Goal: Task Accomplishment & Management: Use online tool/utility

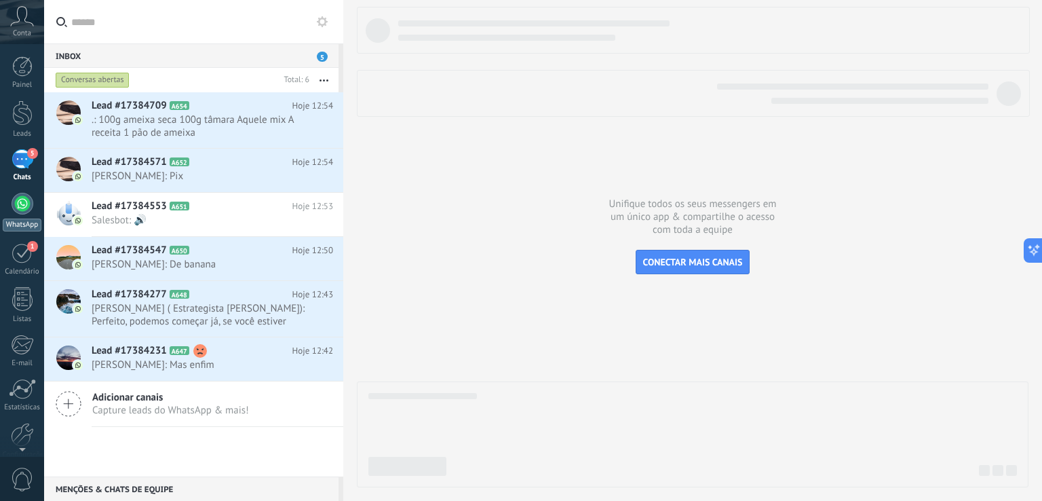
click at [18, 210] on div at bounding box center [23, 204] width 22 height 22
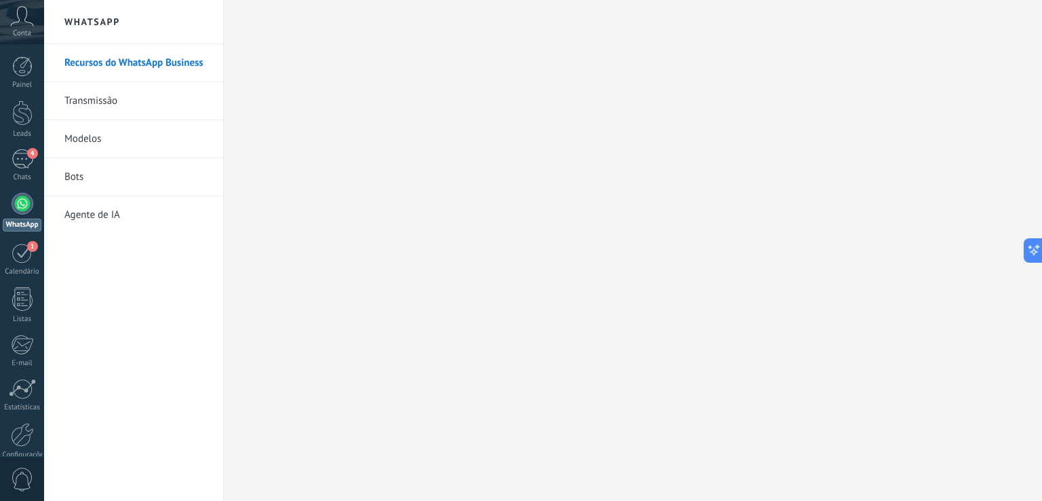
drag, startPoint x: 0, startPoint y: 0, endPoint x: 111, endPoint y: 101, distance: 150.4
click at [111, 101] on link "Transmissão" at bounding box center [136, 101] width 145 height 38
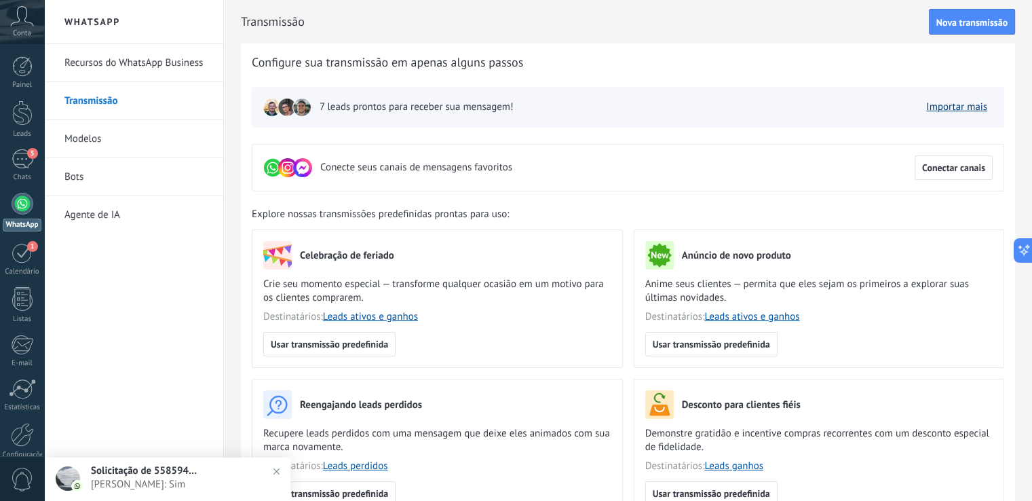
click at [949, 109] on link "Importar mais" at bounding box center [956, 106] width 61 height 13
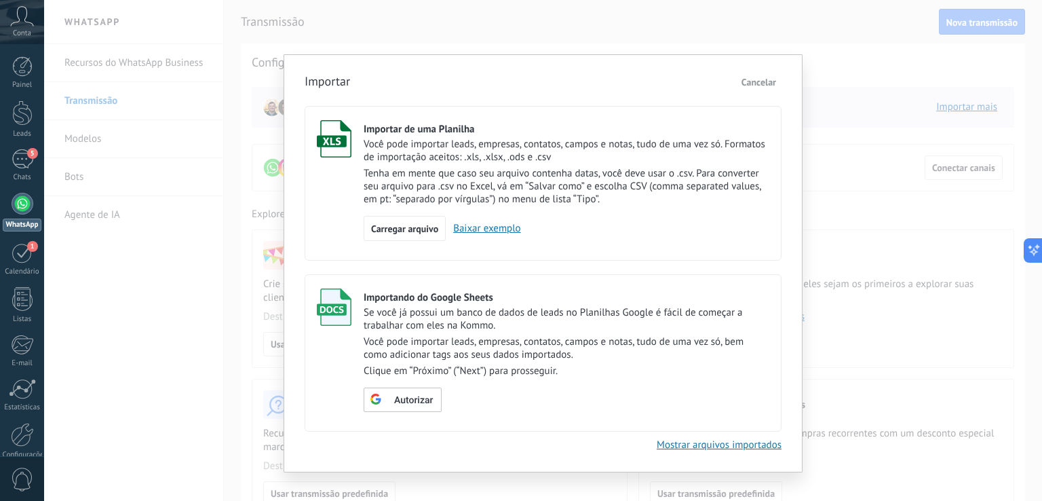
click at [484, 231] on link "Baixar exemplo" at bounding box center [483, 228] width 75 height 13
click at [375, 381] on div "Importando do Google Sheets Se você já possui um banco de dados de leads no Pla…" at bounding box center [567, 350] width 406 height 124
click at [436, 231] on span "Carregar arquivo" at bounding box center [404, 229] width 67 height 10
click at [0, 0] on input "Importar de uma Planilha Você pode importar leads, empresas, contatos, campos e…" at bounding box center [0, 0] width 0 height 0
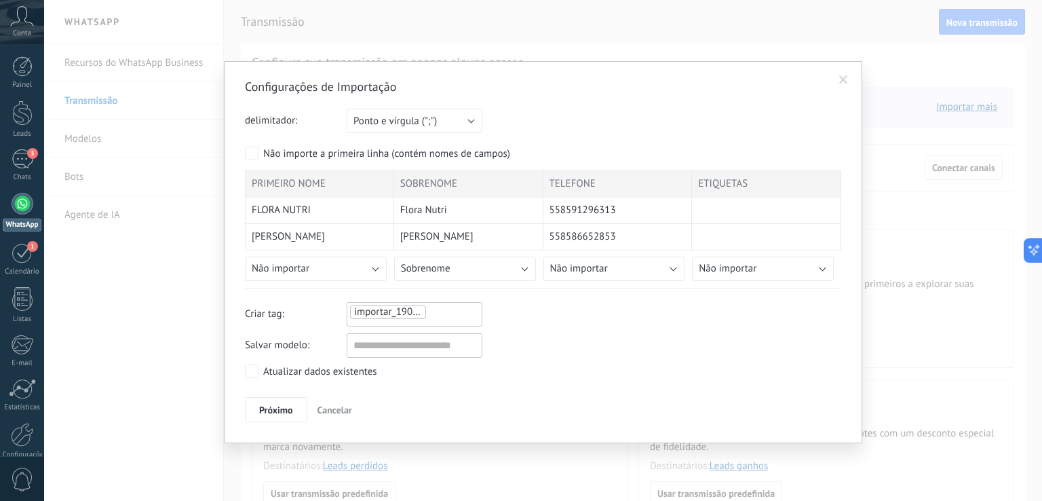
click at [396, 310] on span "importar_19082025_1257" at bounding box center [410, 311] width 113 height 13
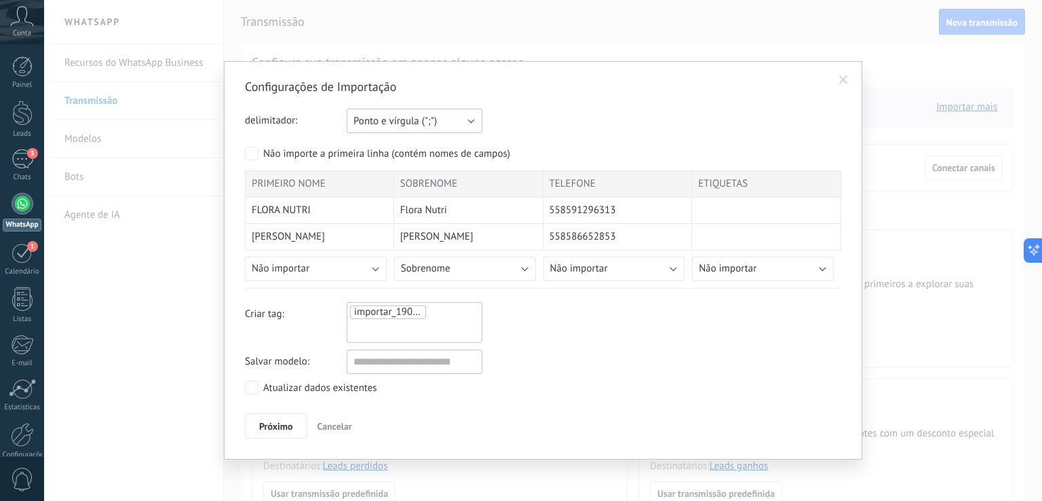
click at [391, 125] on span "Ponto e vírgula (";")" at bounding box center [395, 121] width 83 height 13
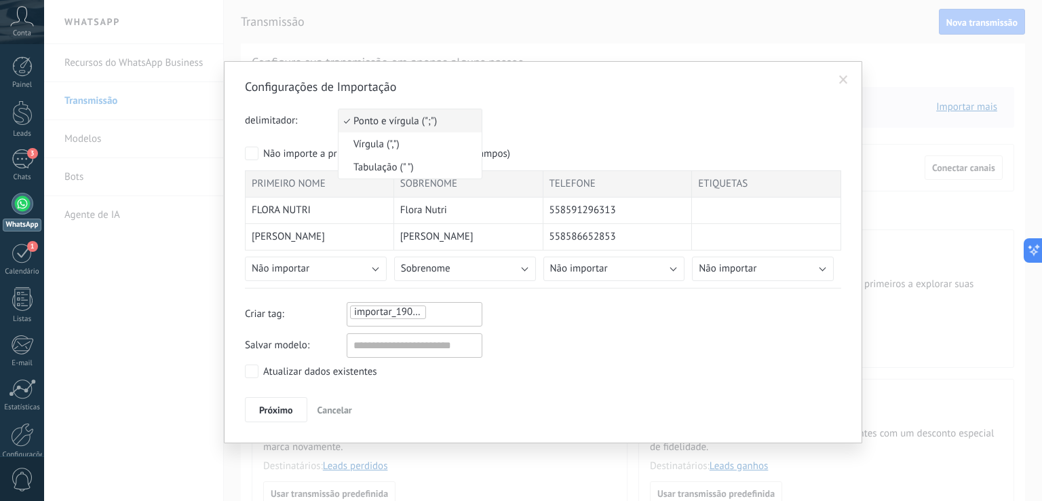
click at [391, 125] on span "Ponto e vírgula (";")" at bounding box center [408, 121] width 139 height 13
click at [286, 366] on div "Atualizar dados existentes" at bounding box center [320, 372] width 114 height 14
click at [265, 407] on span "Próximo" at bounding box center [276, 410] width 34 height 10
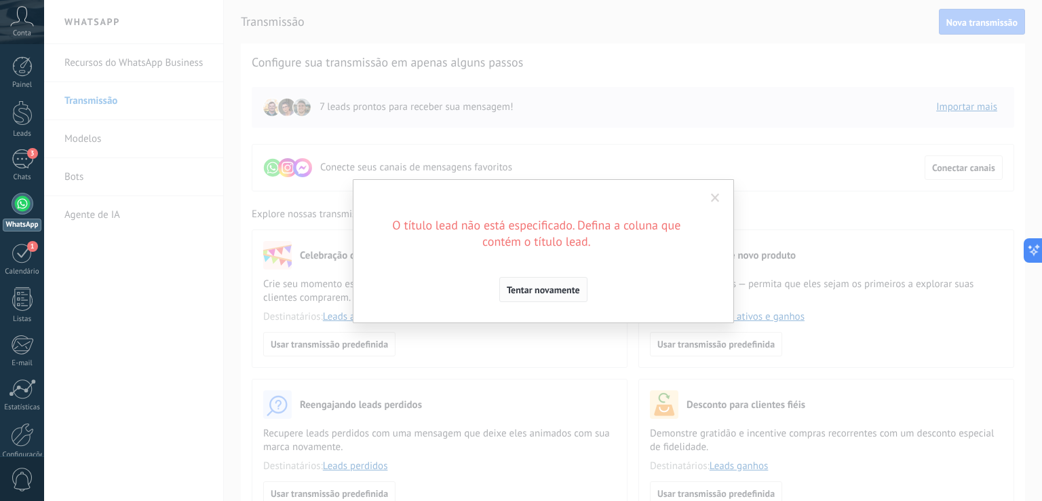
click at [573, 293] on span "Tentar novamente" at bounding box center [543, 290] width 73 height 10
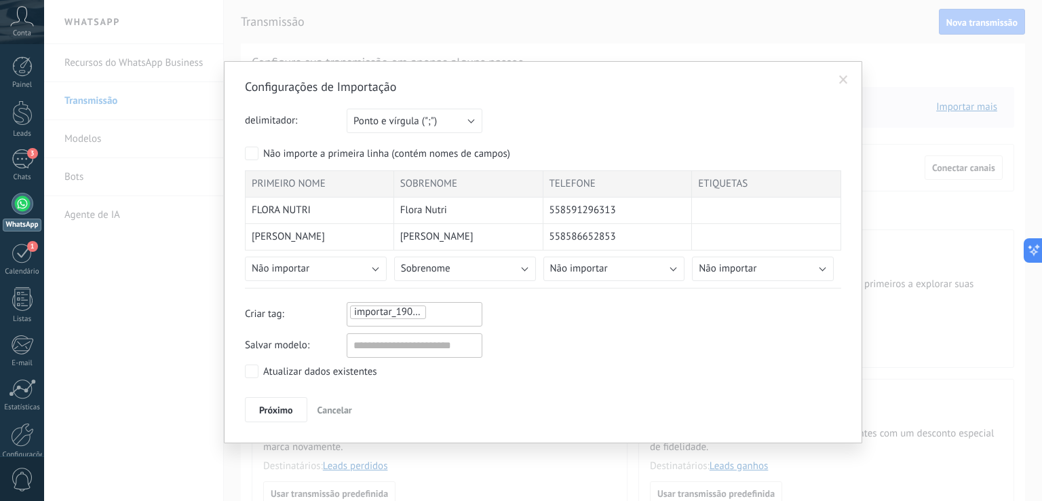
click at [328, 405] on span "Cancelar" at bounding box center [335, 410] width 35 height 12
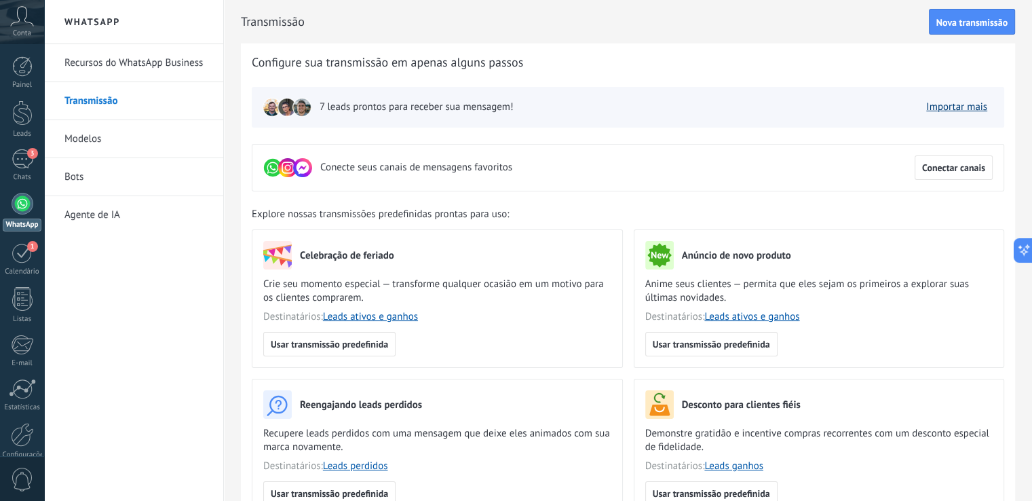
click at [964, 104] on link "Importar mais" at bounding box center [956, 106] width 61 height 13
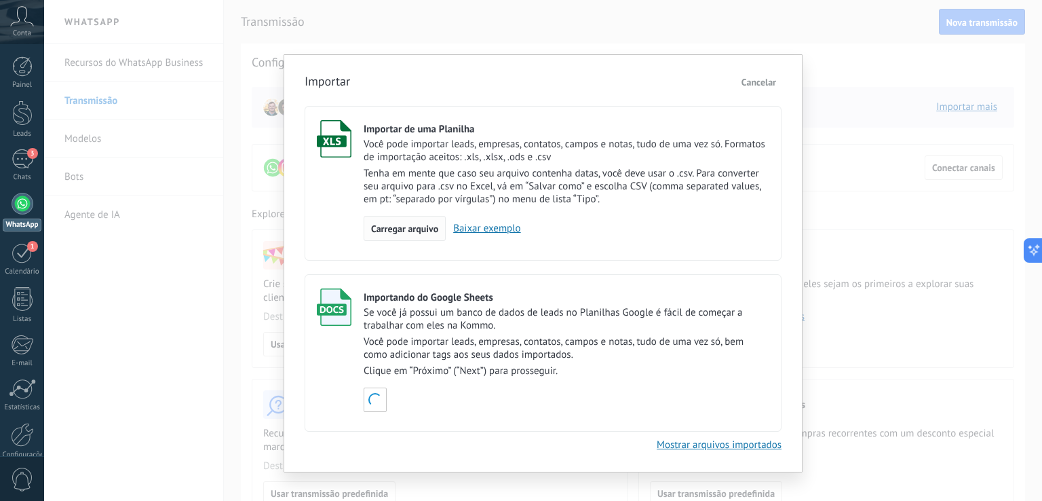
click at [410, 224] on span "Carregar arquivo" at bounding box center [404, 229] width 67 height 10
click at [0, 0] on input "Importar de uma Planilha Você pode importar leads, empresas, contatos, campos e…" at bounding box center [0, 0] width 0 height 0
click at [223, 94] on div "Importar Cancelar Importar de uma Planilha Você pode importar leads, empresas, …" at bounding box center [543, 250] width 998 height 501
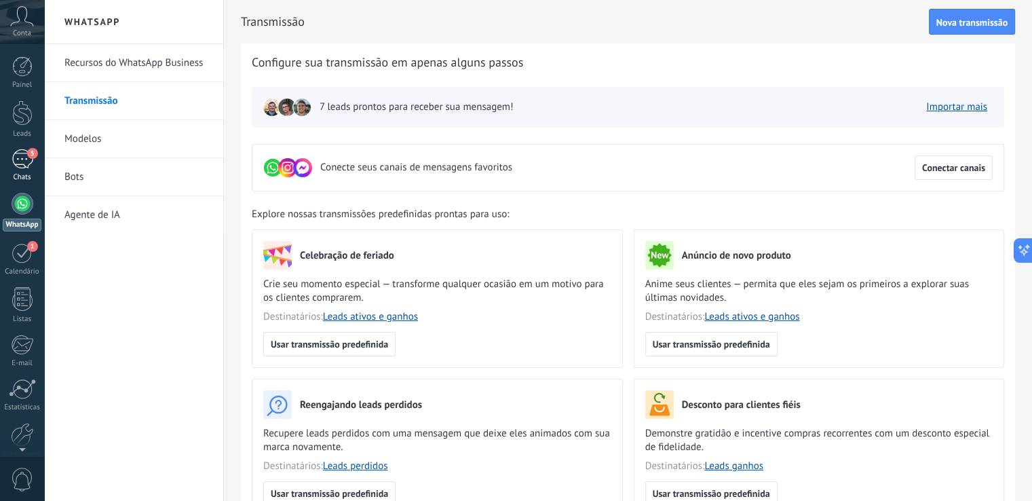
click at [10, 164] on link "5 Chats" at bounding box center [22, 165] width 44 height 33
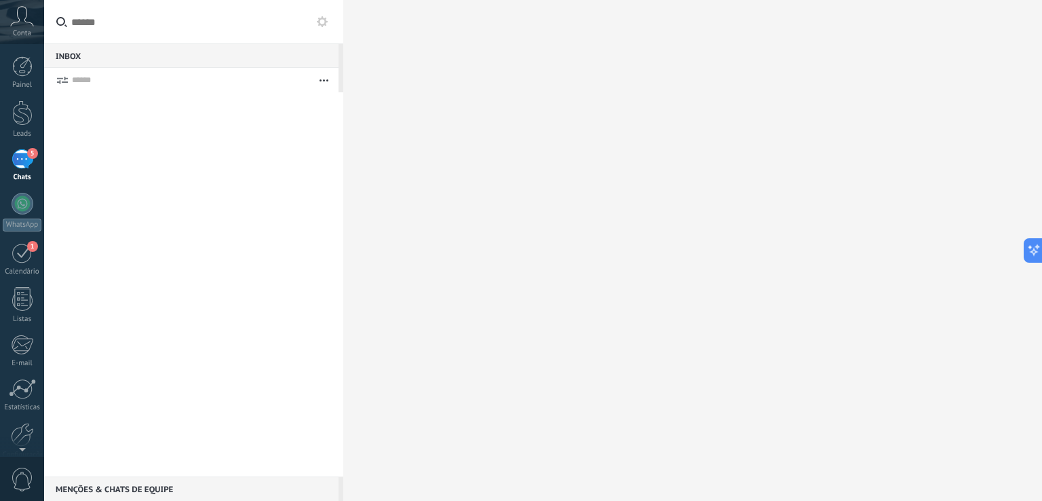
click at [41, 155] on link "5 Chats" at bounding box center [22, 165] width 44 height 33
click at [18, 153] on div "5" at bounding box center [23, 159] width 22 height 20
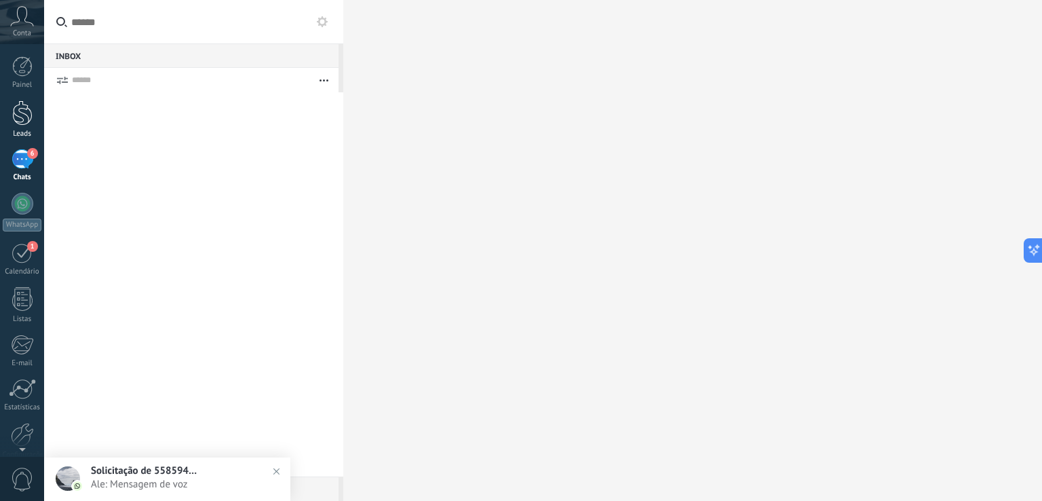
click at [13, 109] on div at bounding box center [22, 112] width 20 height 25
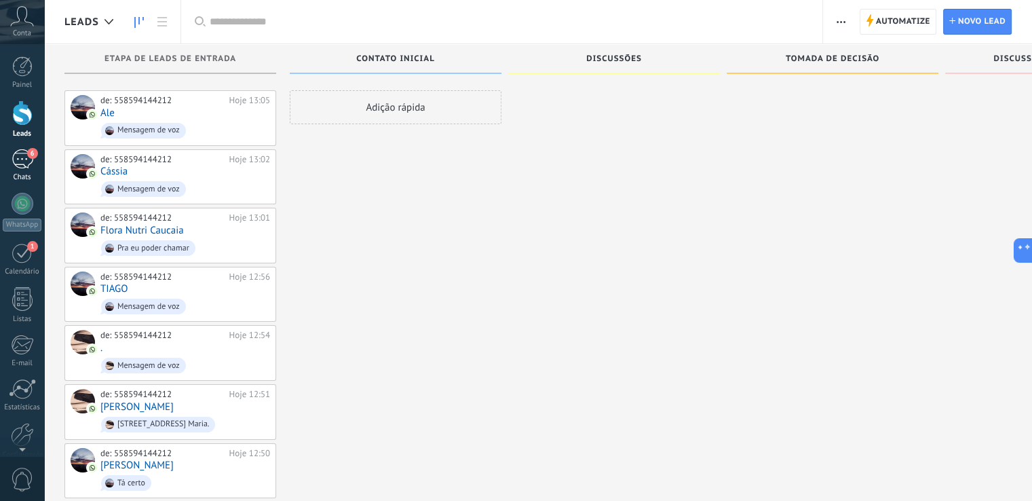
click at [11, 169] on link "6 Chats" at bounding box center [22, 165] width 44 height 33
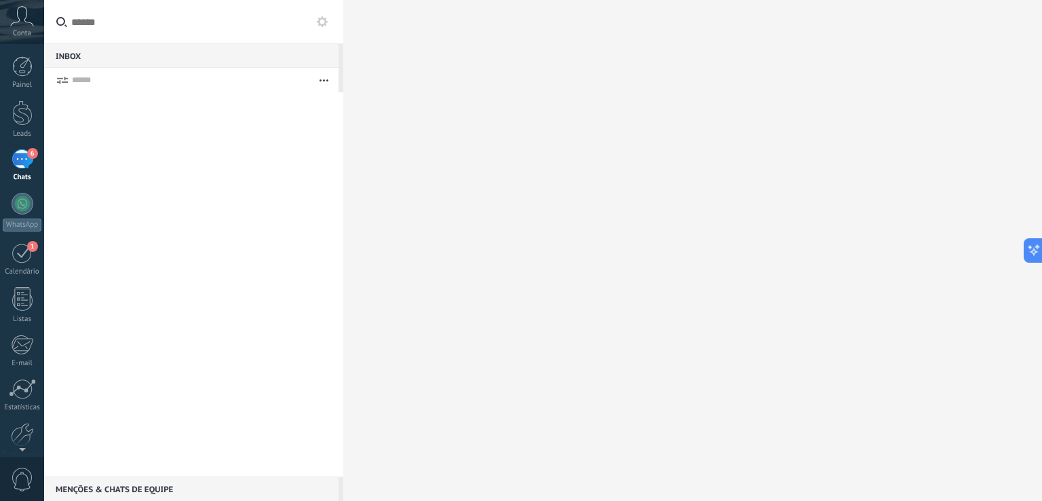
click at [331, 75] on button "button" at bounding box center [323, 80] width 29 height 24
click at [181, 160] on div at bounding box center [193, 284] width 299 height 384
click at [79, 88] on div at bounding box center [191, 80] width 238 height 24
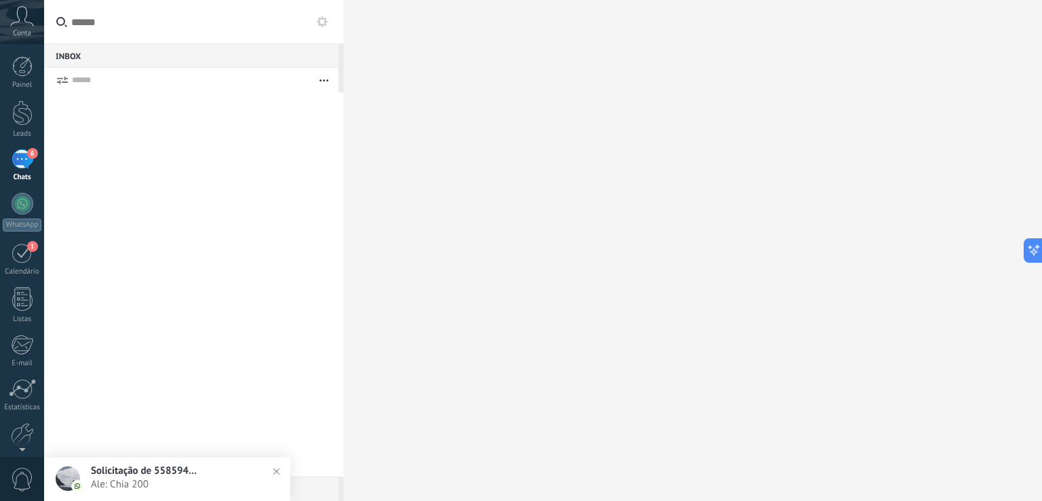
click at [278, 471] on img at bounding box center [277, 471] width 20 height 20
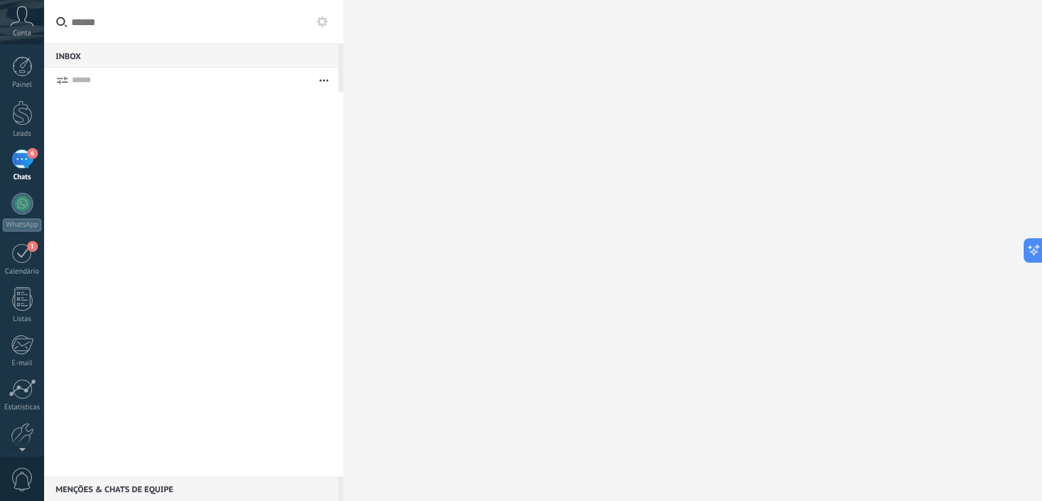
click at [119, 61] on div "Inbox 0" at bounding box center [191, 55] width 295 height 24
click at [24, 221] on div "WhatsApp" at bounding box center [22, 225] width 39 height 13
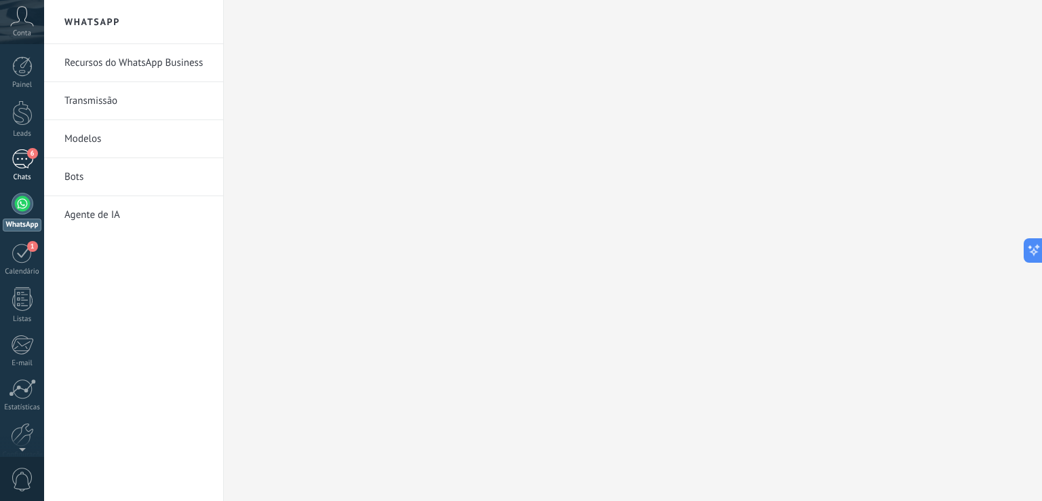
click at [12, 159] on div "6" at bounding box center [23, 159] width 22 height 20
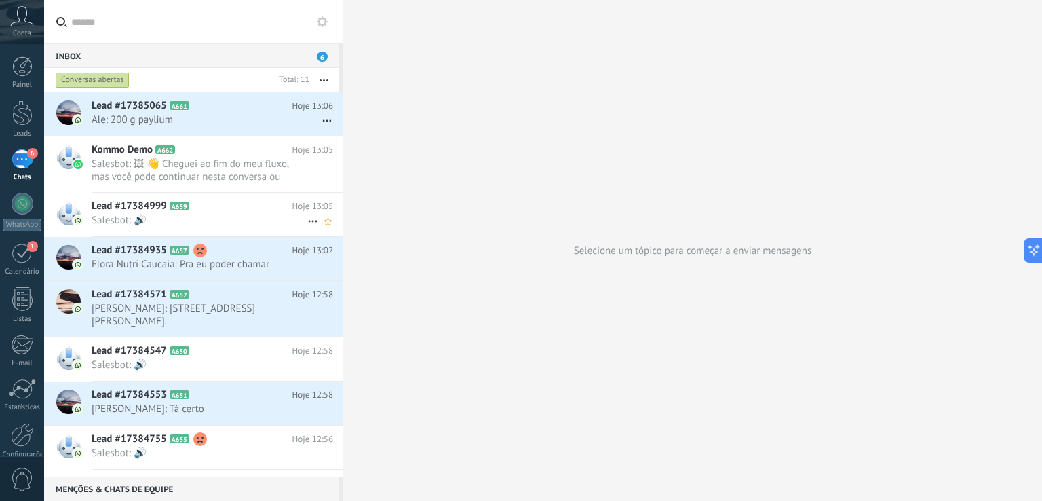
scroll to position [138, 0]
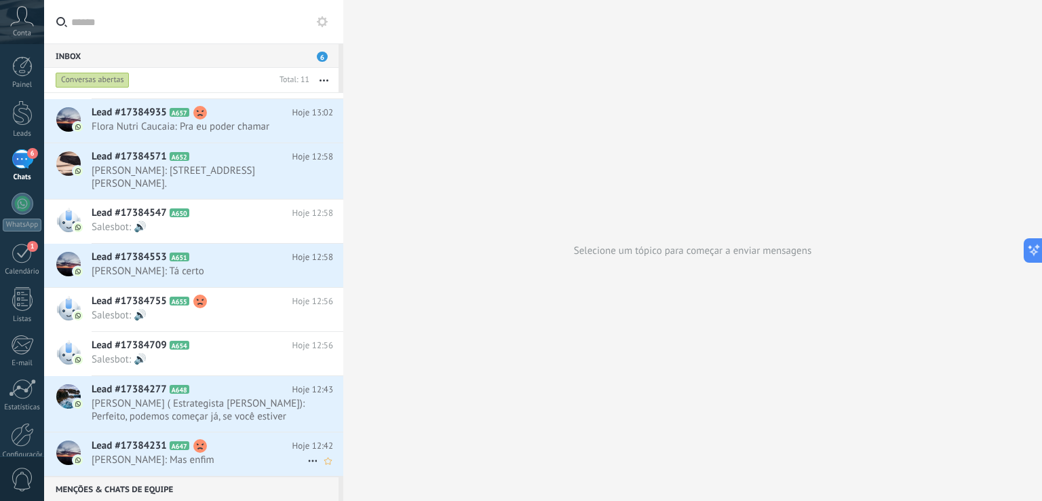
click at [166, 457] on span "[PERSON_NAME]: Mas enfim" at bounding box center [200, 459] width 216 height 13
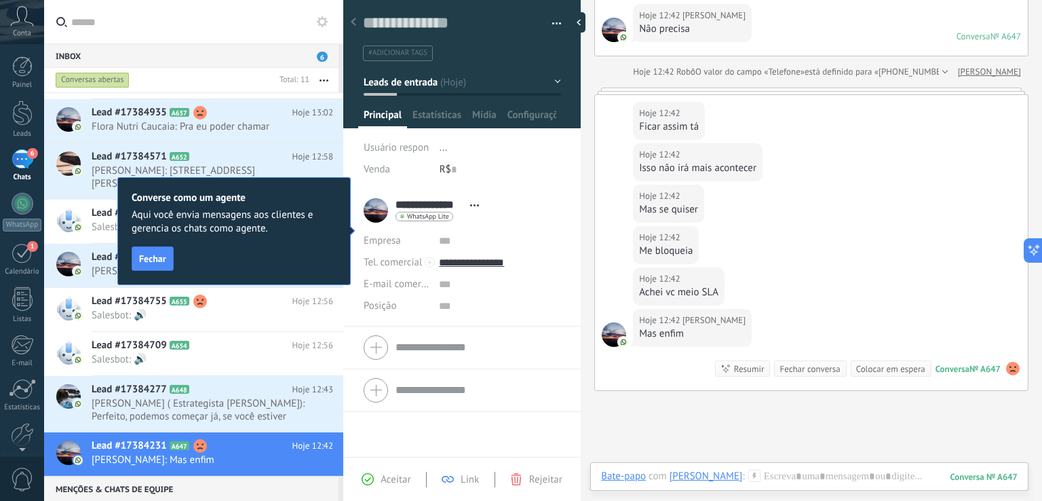
scroll to position [103, 0]
click at [157, 254] on span "Fechar" at bounding box center [152, 259] width 27 height 10
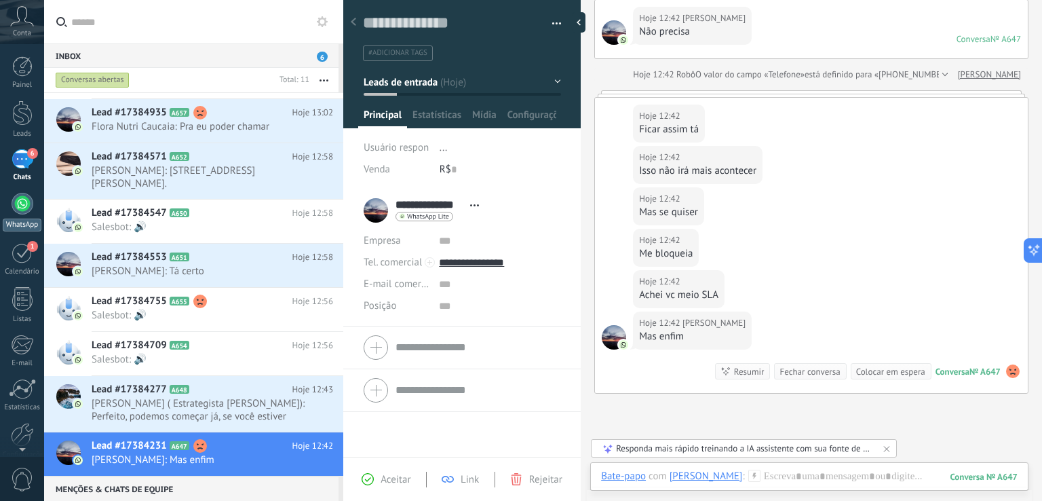
click at [20, 212] on div at bounding box center [23, 204] width 22 height 22
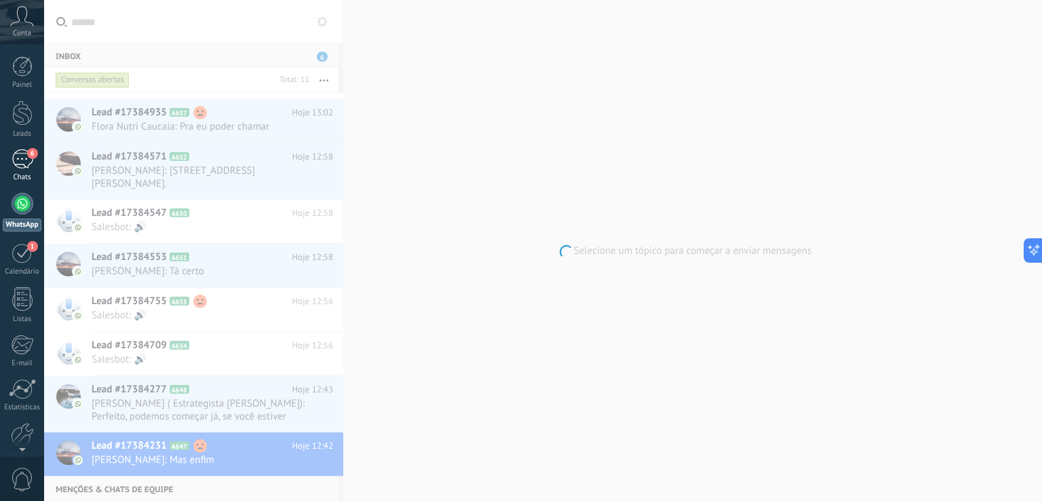
click at [22, 165] on div "6" at bounding box center [23, 159] width 22 height 20
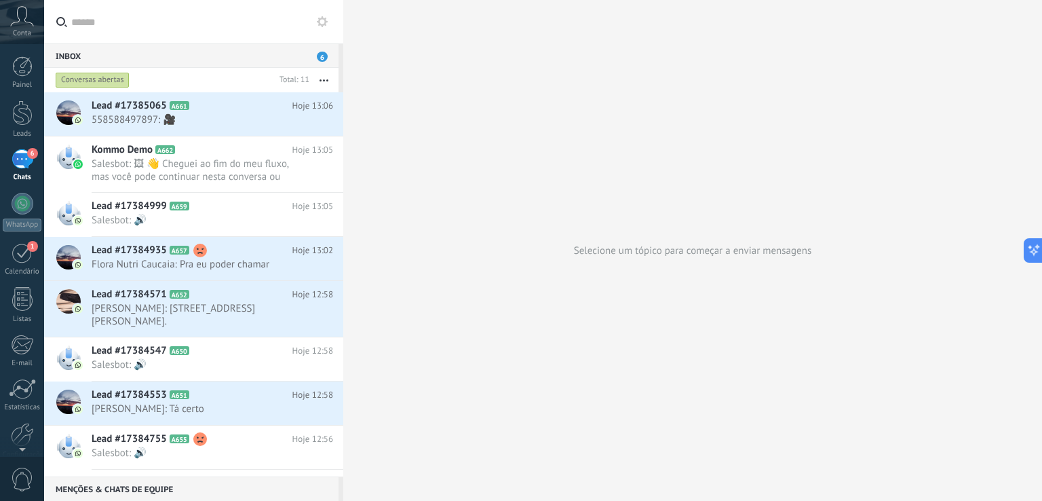
click at [100, 84] on div "Conversas abertas" at bounding box center [93, 80] width 74 height 16
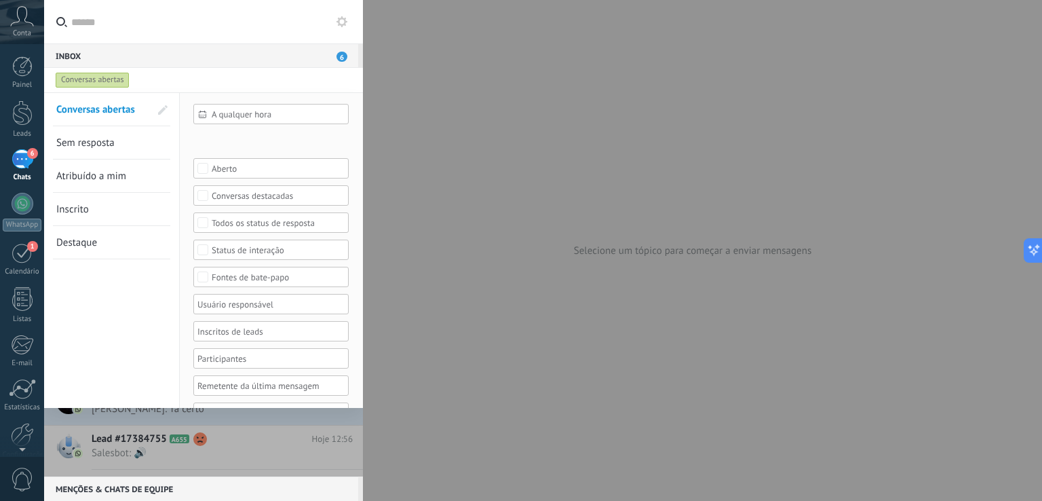
click at [100, 84] on div "Conversas abertas" at bounding box center [93, 80] width 74 height 16
drag, startPoint x: 100, startPoint y: 84, endPoint x: 393, endPoint y: 6, distance: 303.4
click at [393, 6] on body ".abccls-1,.abccls-2{fill-rule:evenodd}.abccls-2{fill:#fff} .abfcls-1{fill:none}…" at bounding box center [521, 250] width 1042 height 501
click at [460, 105] on div at bounding box center [521, 250] width 1042 height 501
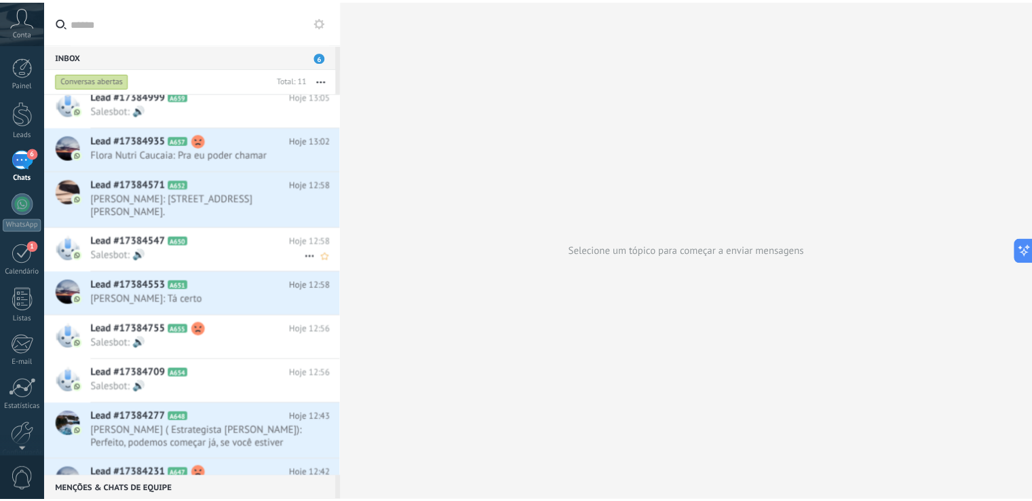
scroll to position [138, 0]
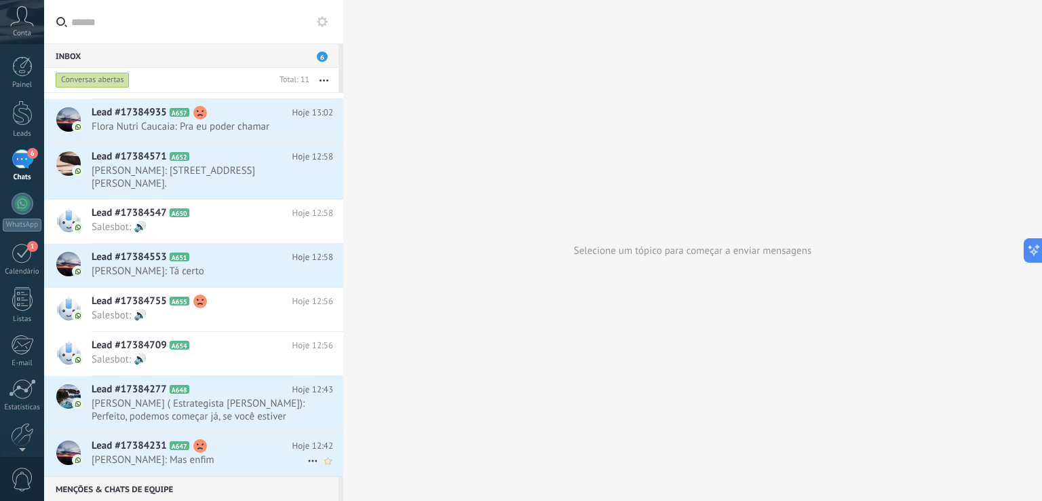
click at [315, 457] on icon at bounding box center [313, 461] width 16 height 16
click at [310, 426] on div at bounding box center [521, 250] width 1042 height 501
click at [23, 111] on div at bounding box center [22, 112] width 20 height 25
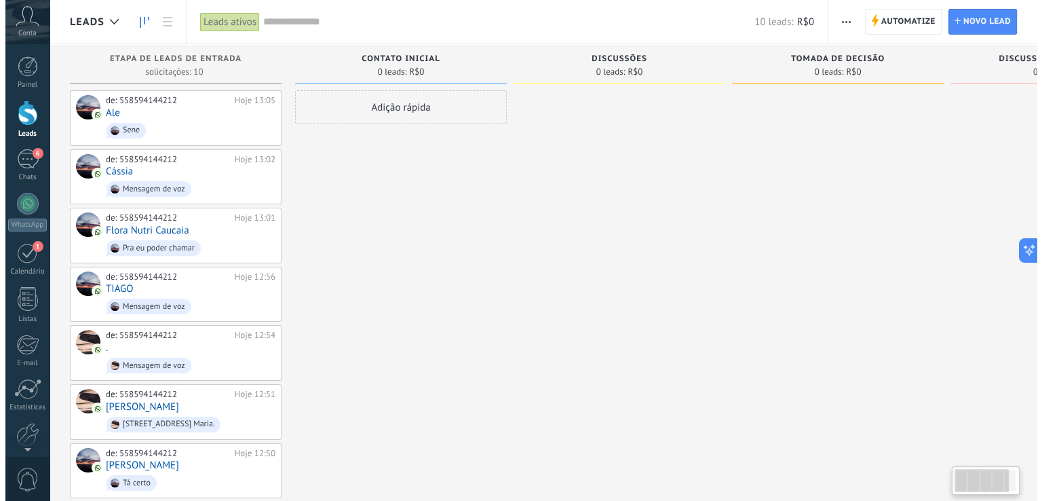
scroll to position [0, 84]
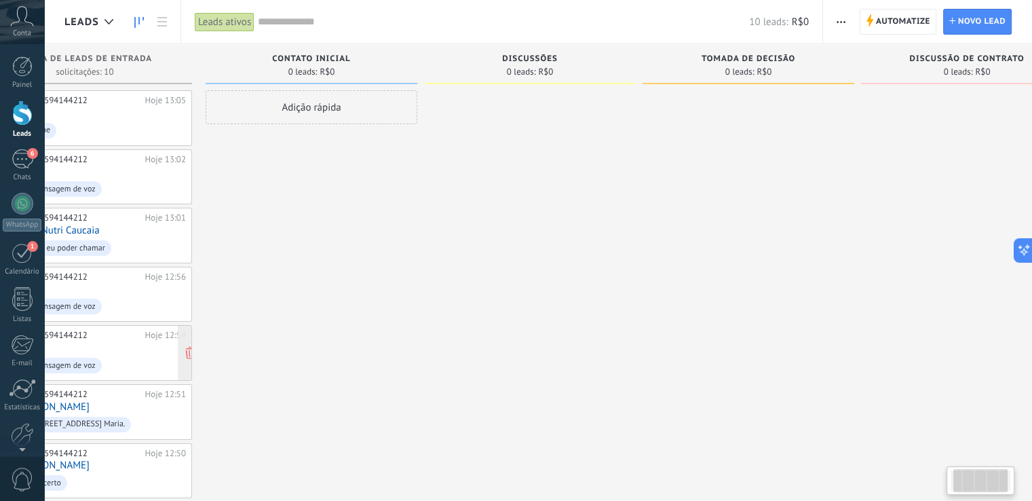
click at [168, 360] on span "Mensagem de voz" at bounding box center [101, 365] width 170 height 21
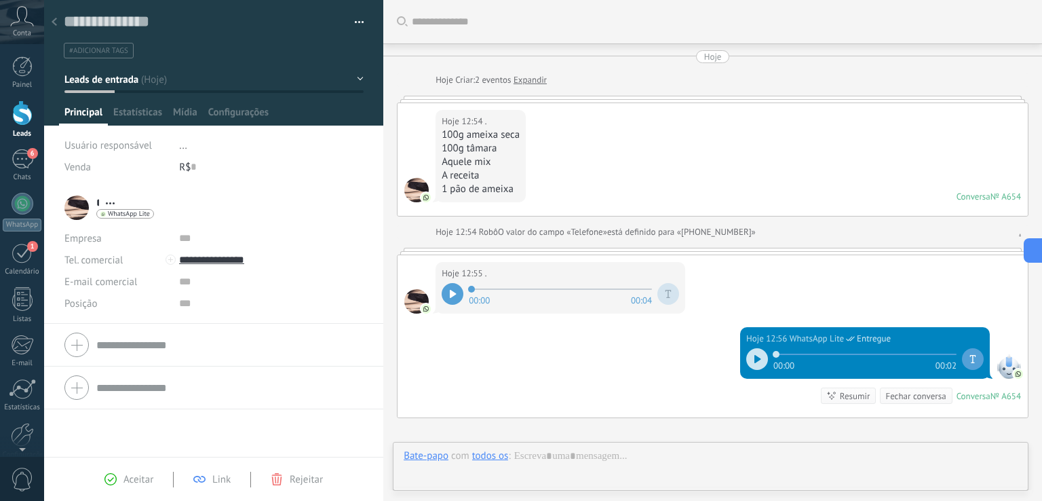
scroll to position [153, 0]
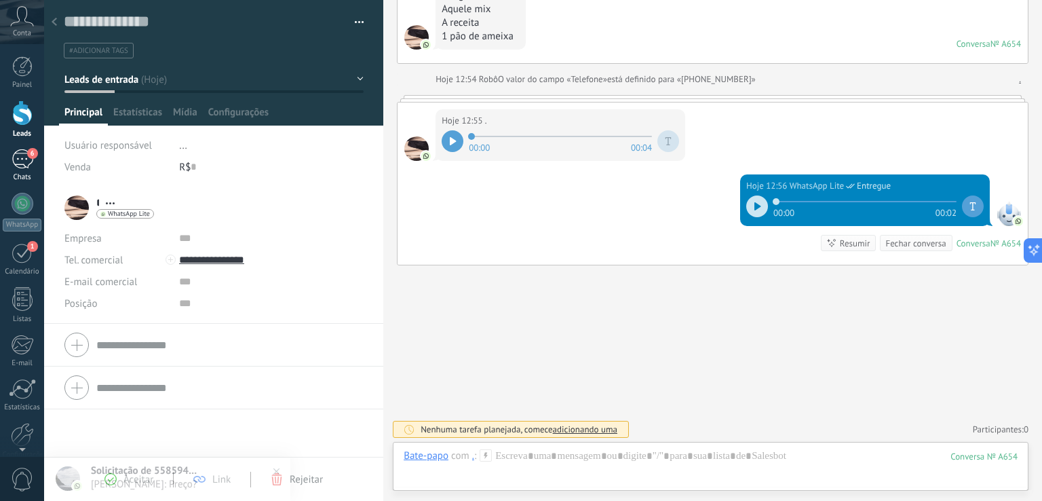
click at [14, 170] on link "6 Chats" at bounding box center [22, 165] width 44 height 33
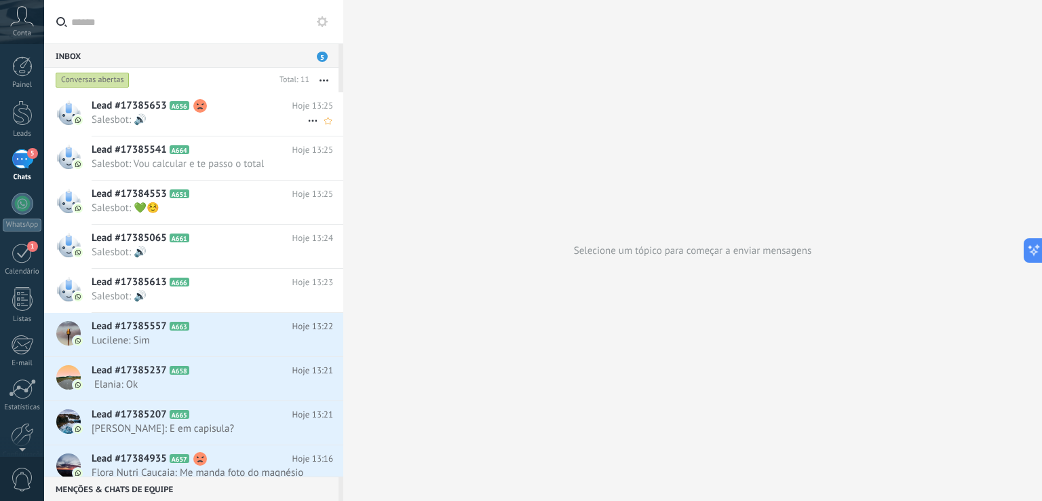
click at [156, 115] on span "Salesbot: 🔊" at bounding box center [200, 119] width 216 height 13
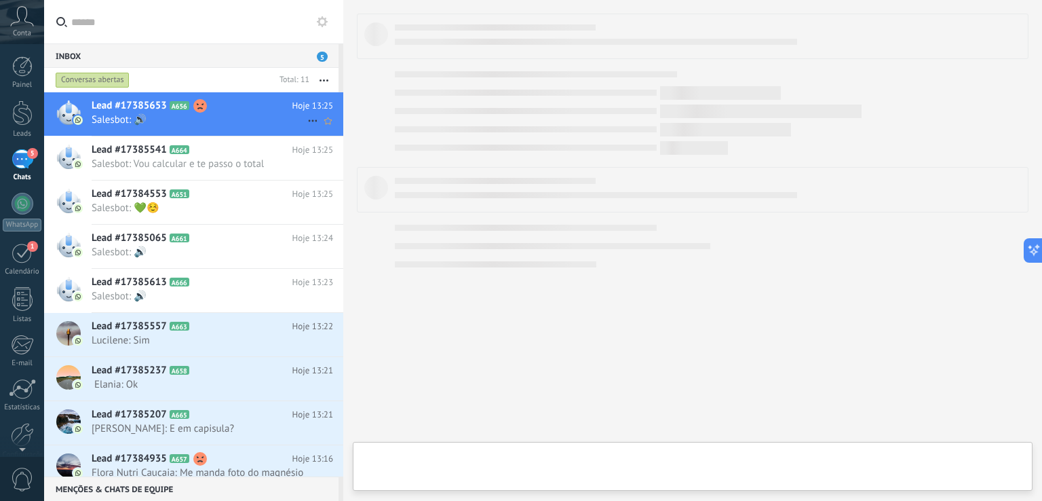
type textarea "**********"
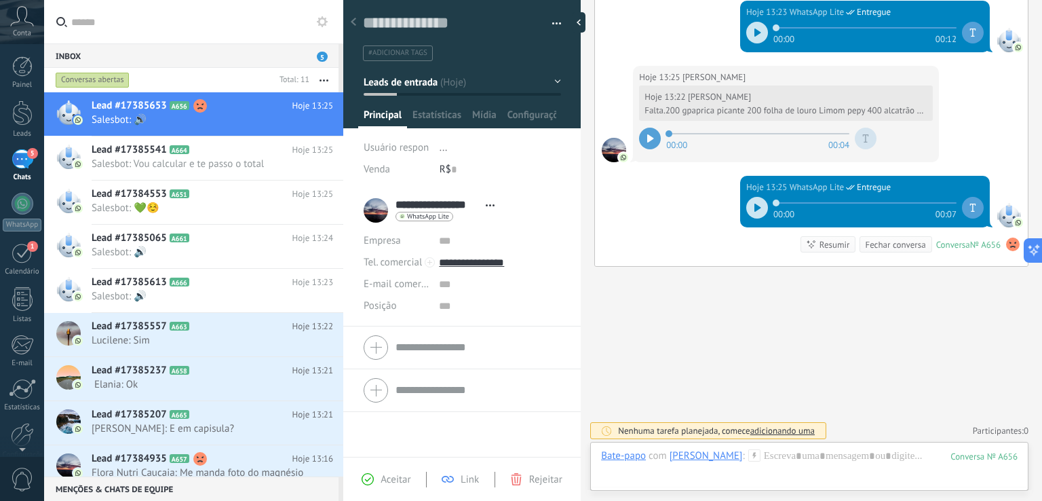
scroll to position [635, 0]
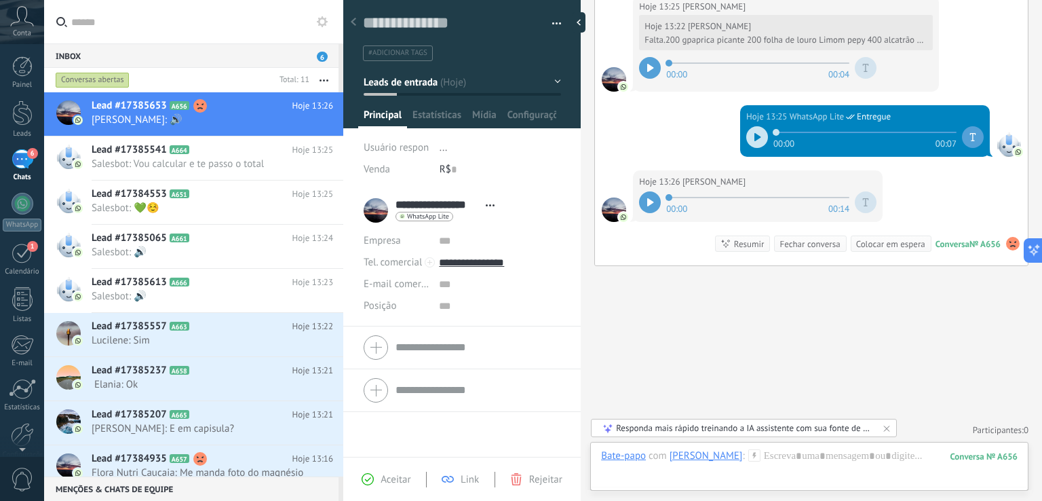
click at [637, 191] on div "Hoje 13:26 Iranete Fernandes 00:00 00:14" at bounding box center [758, 196] width 250 height 52
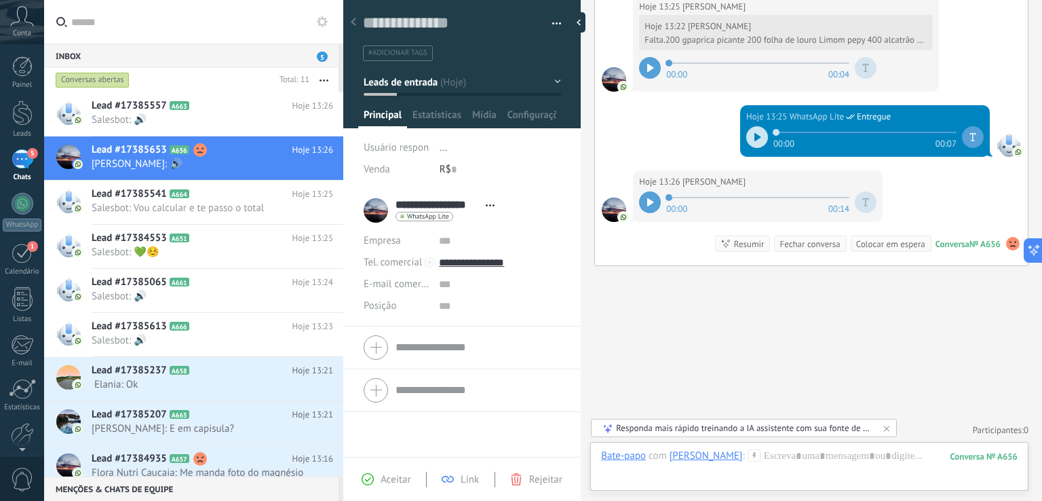
click at [647, 205] on div at bounding box center [650, 202] width 22 height 22
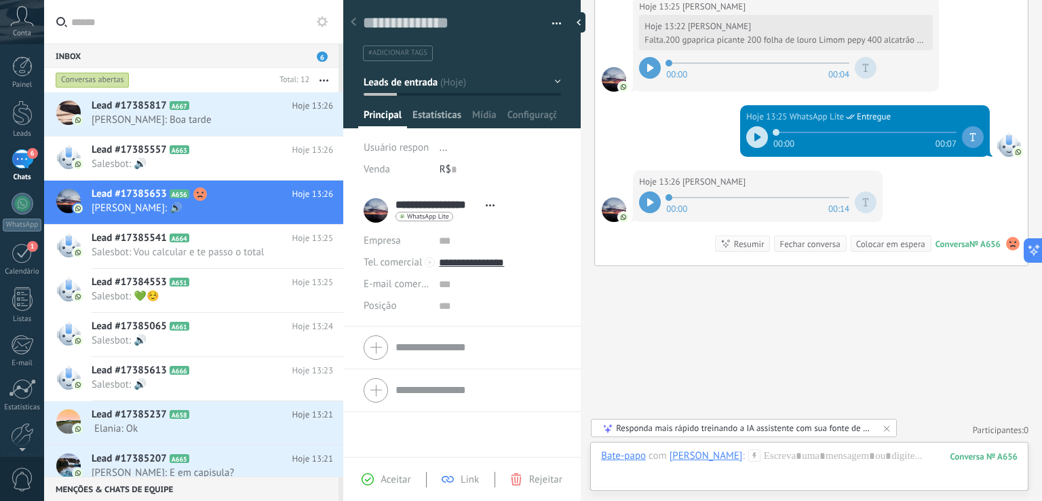
click at [430, 122] on span "Estatísticas" at bounding box center [437, 119] width 49 height 20
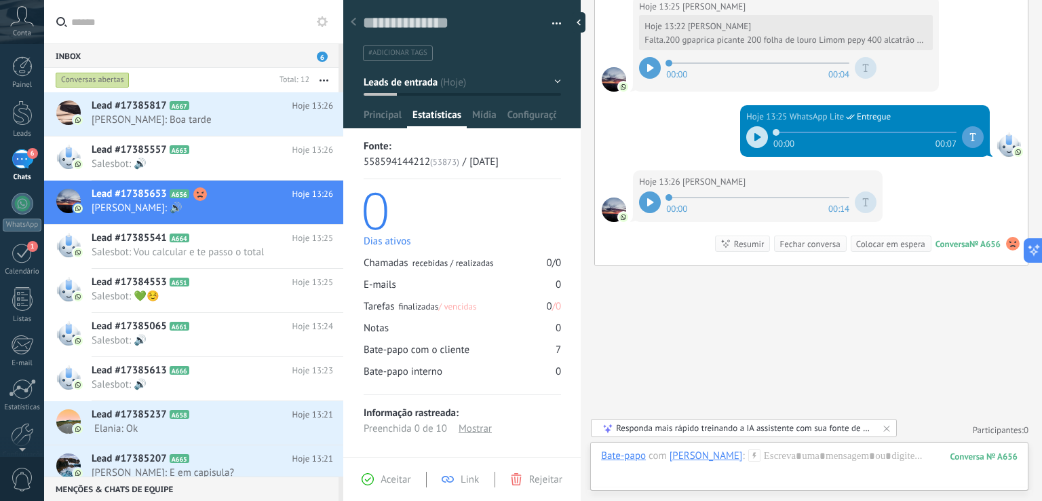
click at [486, 104] on div at bounding box center [462, 59] width 238 height 137
click at [486, 109] on span "Mídia" at bounding box center [484, 119] width 24 height 20
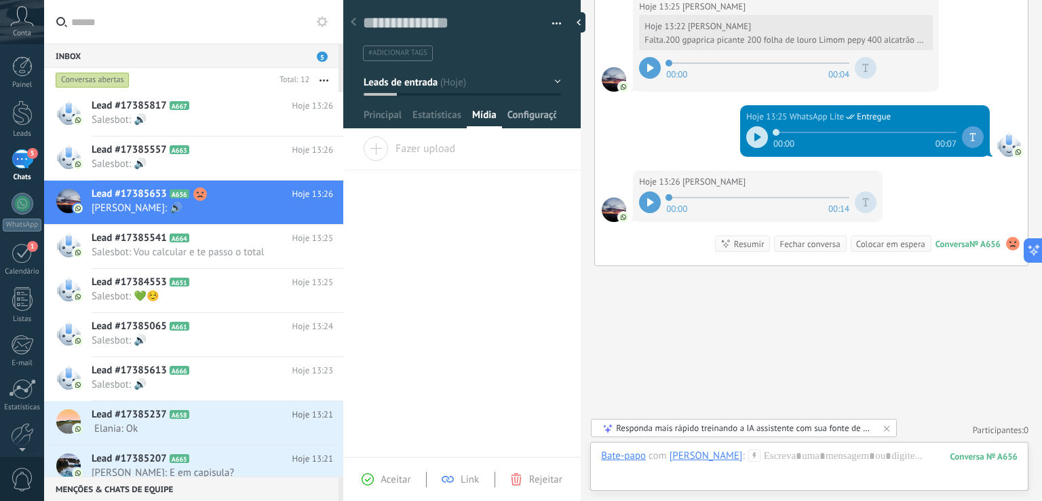
click at [527, 120] on span "Configurações" at bounding box center [533, 119] width 50 height 20
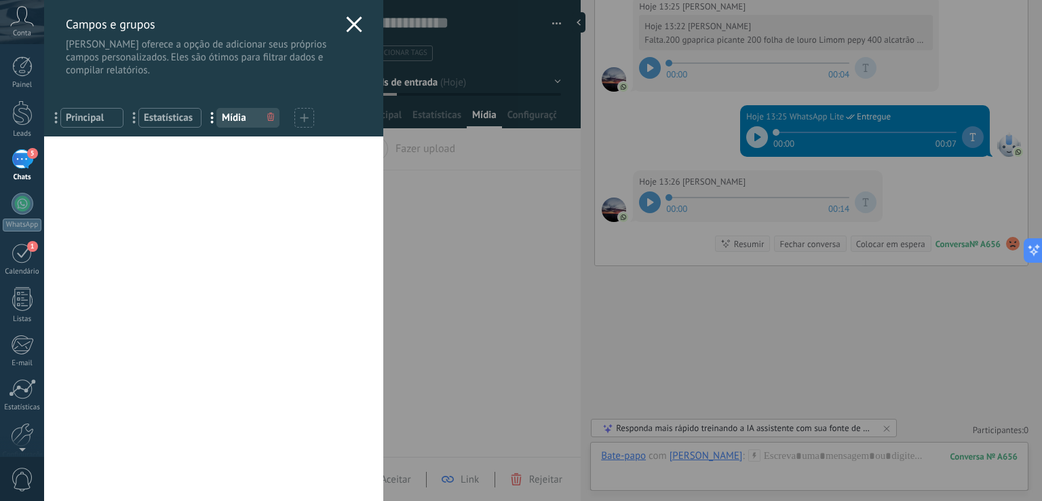
click at [346, 26] on icon at bounding box center [354, 24] width 16 height 16
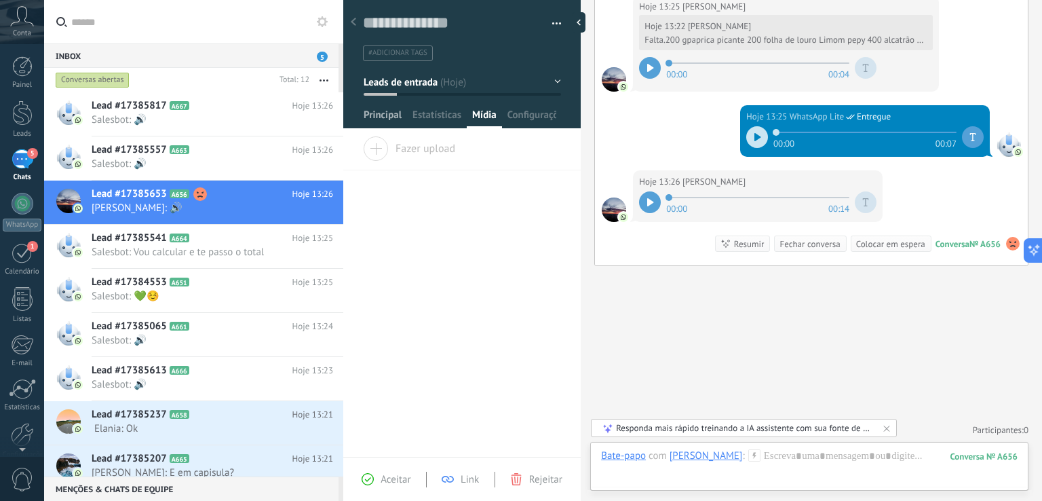
click at [385, 112] on span "Principal" at bounding box center [383, 119] width 38 height 20
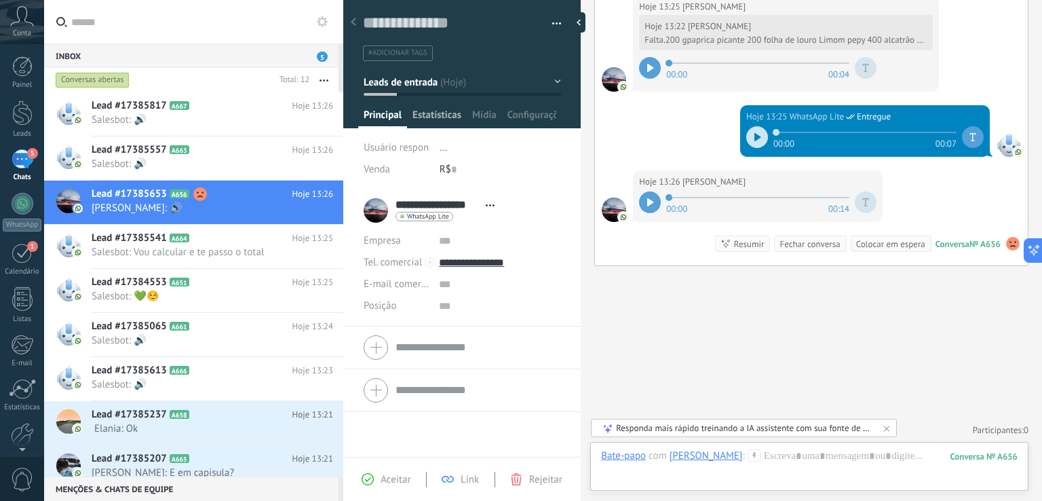
click at [443, 121] on span "Estatísticas" at bounding box center [437, 119] width 49 height 20
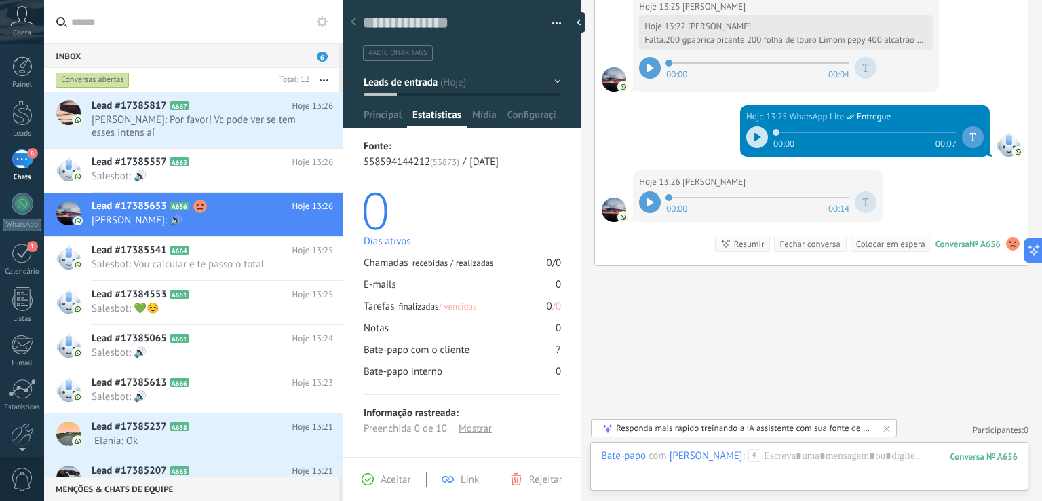
scroll to position [10, 0]
